Goal: Task Accomplishment & Management: Use online tool/utility

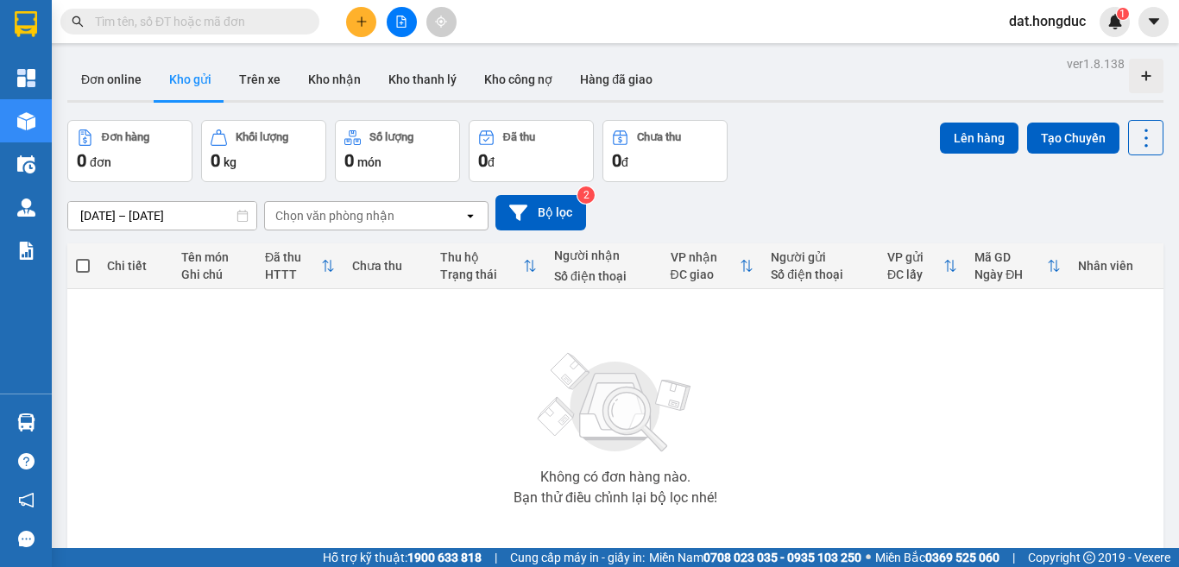
click at [246, 23] on input "text" at bounding box center [197, 21] width 204 height 19
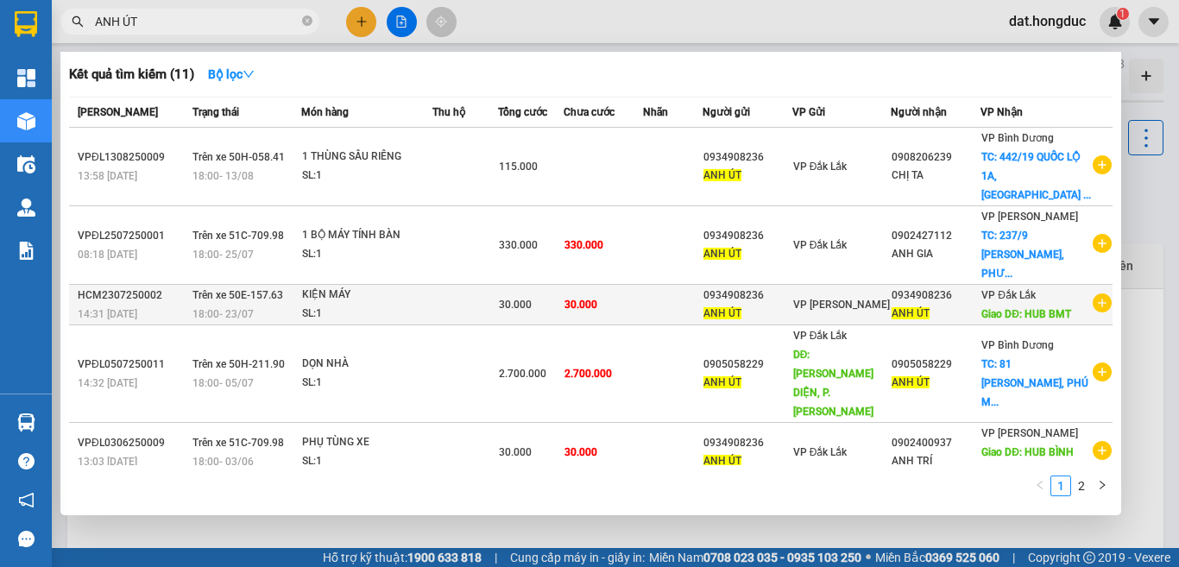
type input "ANH ÚT"
click at [693, 325] on td at bounding box center [673, 305] width 60 height 41
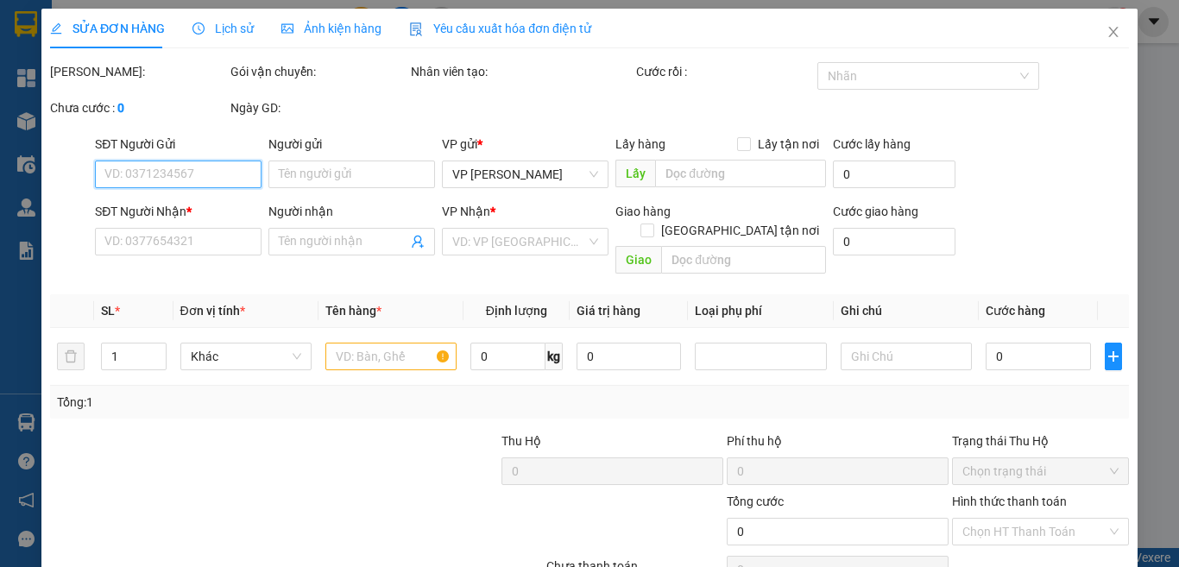
type input "0934908236"
type input "ANH ÚT"
type input "0934908236"
type input "ANH ÚT"
type input "HUB BMT"
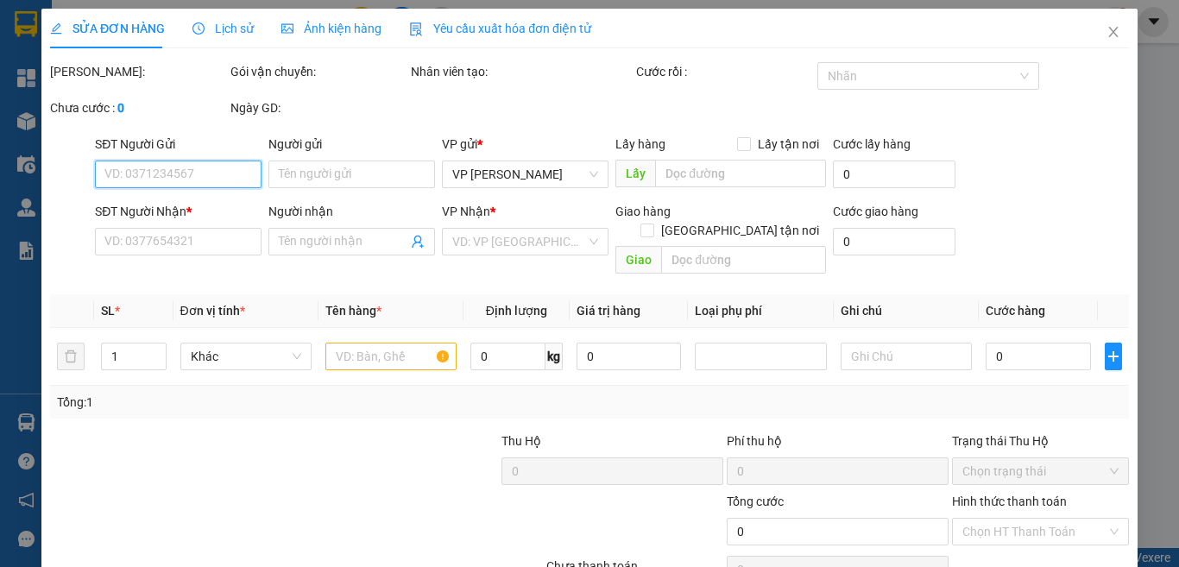
type input "30.000"
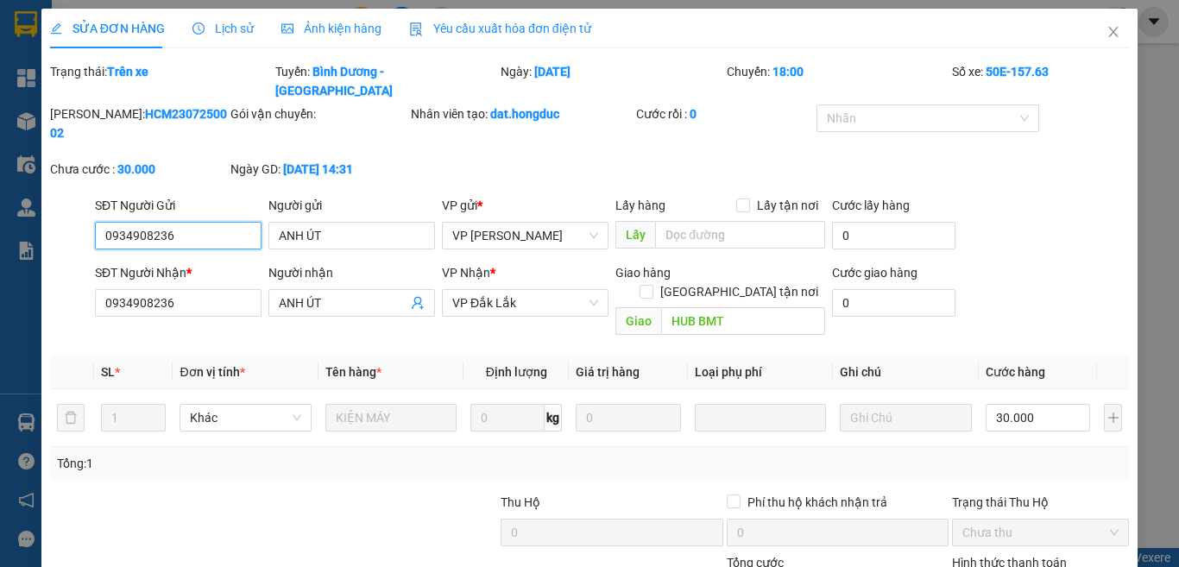
drag, startPoint x: 205, startPoint y: 201, endPoint x: 97, endPoint y: 193, distance: 109.0
click at [97, 222] on input "0934908236" at bounding box center [178, 236] width 167 height 28
click at [1107, 30] on icon "close" at bounding box center [1114, 32] width 14 height 14
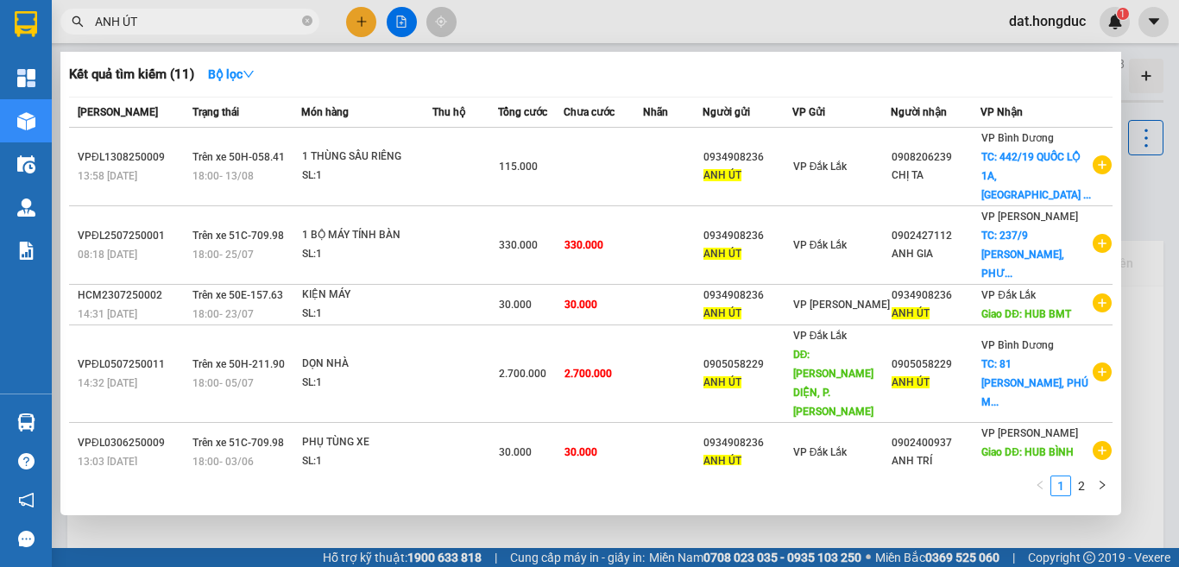
drag, startPoint x: 155, startPoint y: 16, endPoint x: 73, endPoint y: 16, distance: 82.0
click at [73, 16] on div "ANH ÚT" at bounding box center [168, 22] width 337 height 26
paste input "0934908236"
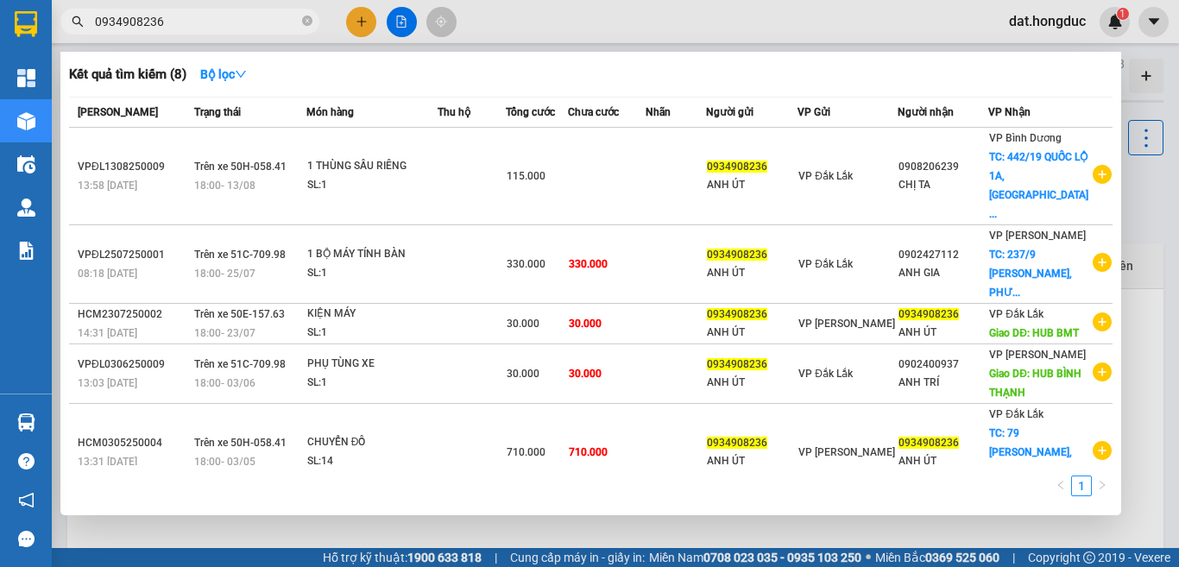
scroll to position [253, 0]
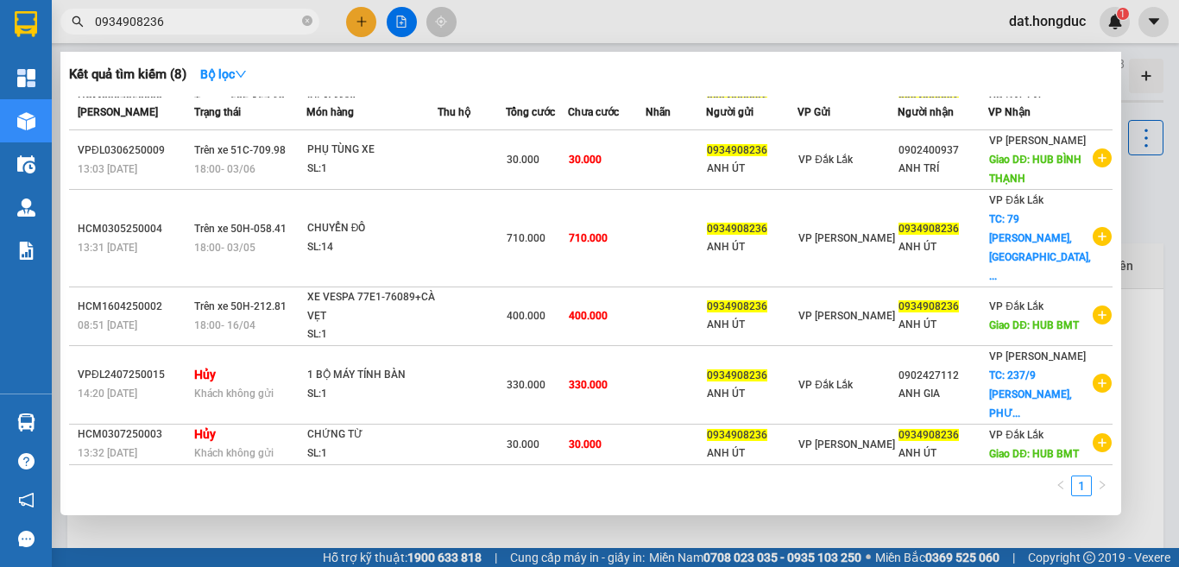
type input "0934908236"
